Goal: Information Seeking & Learning: Learn about a topic

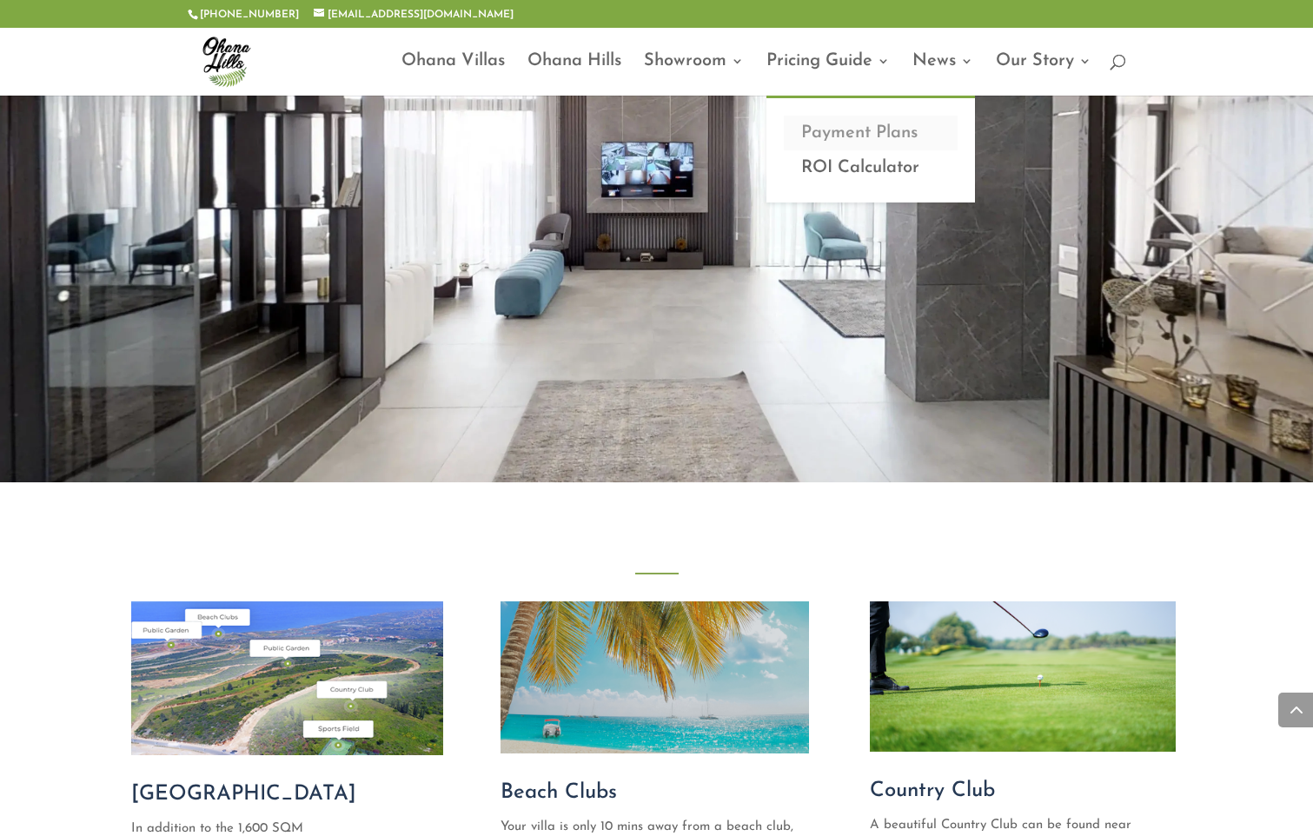
drag, startPoint x: 0, startPoint y: 0, endPoint x: 848, endPoint y: 131, distance: 858.0
click at [848, 131] on link "Payment Plans" at bounding box center [871, 133] width 174 height 35
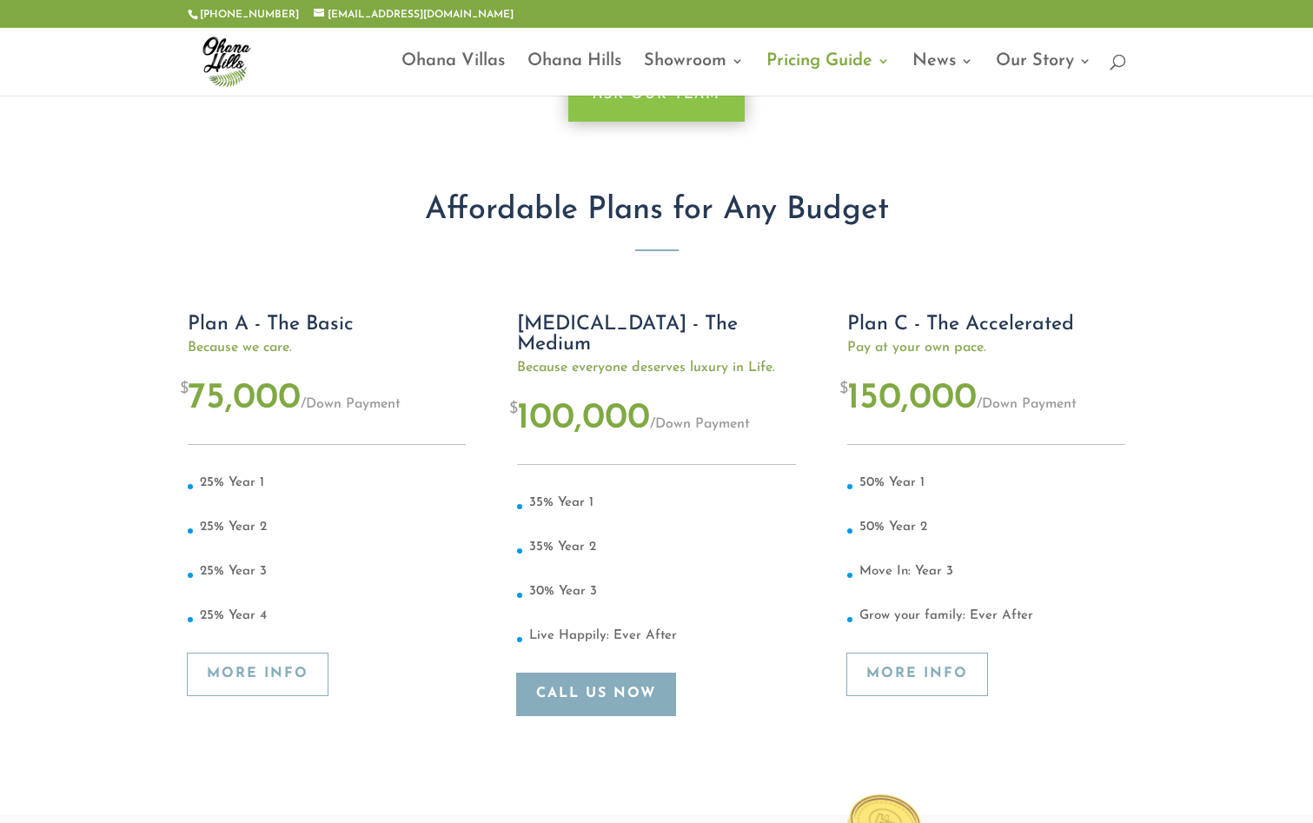
scroll to position [174, 0]
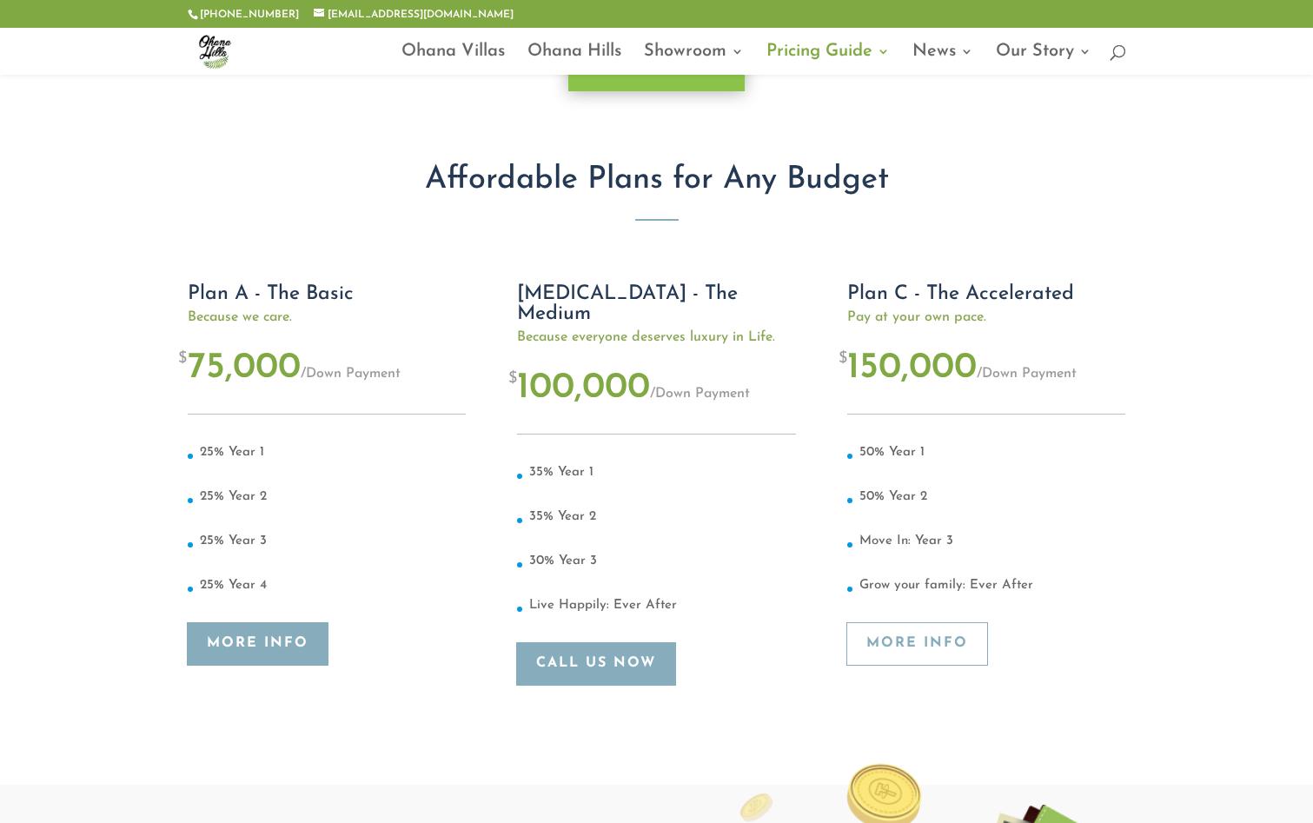
click at [271, 640] on link "More Info" at bounding box center [258, 644] width 140 height 43
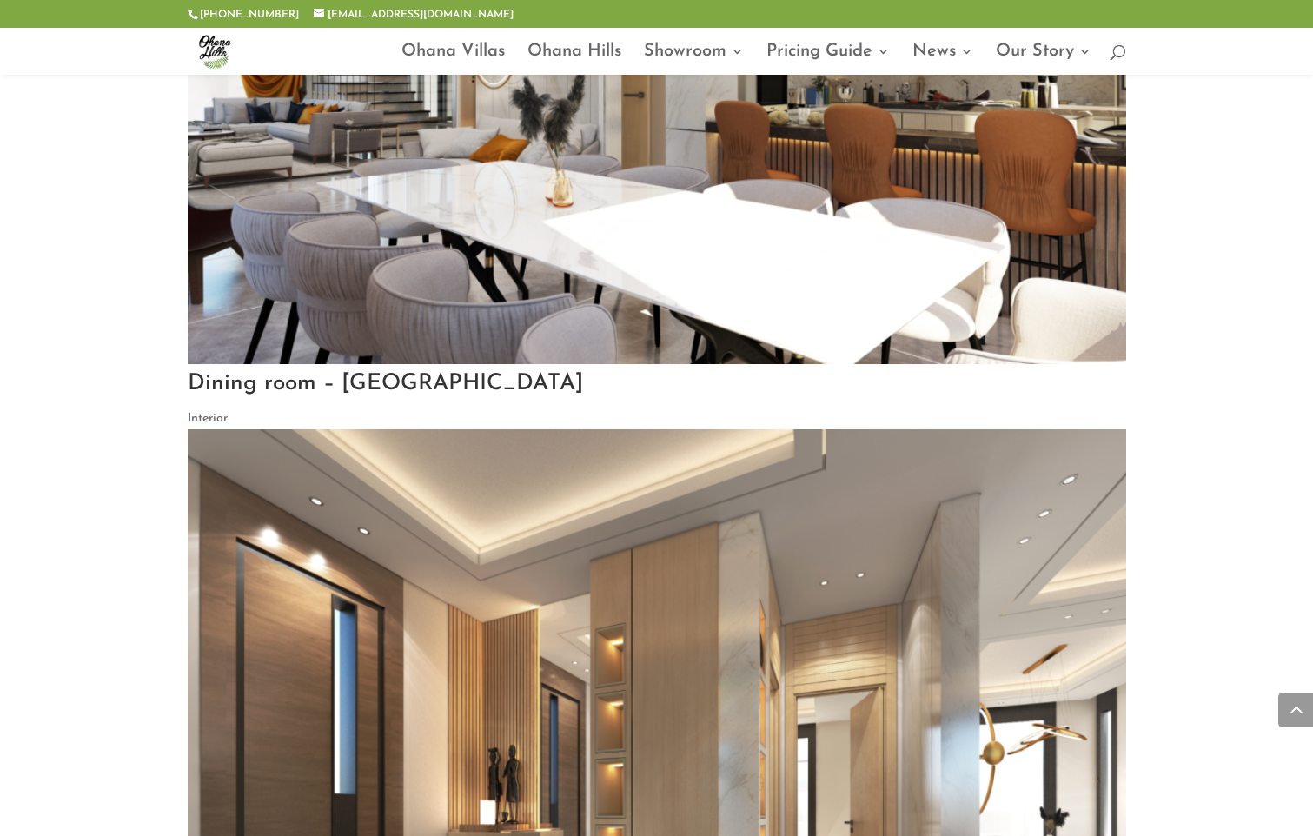
scroll to position [5647, 0]
